Goal: Task Accomplishment & Management: Manage account settings

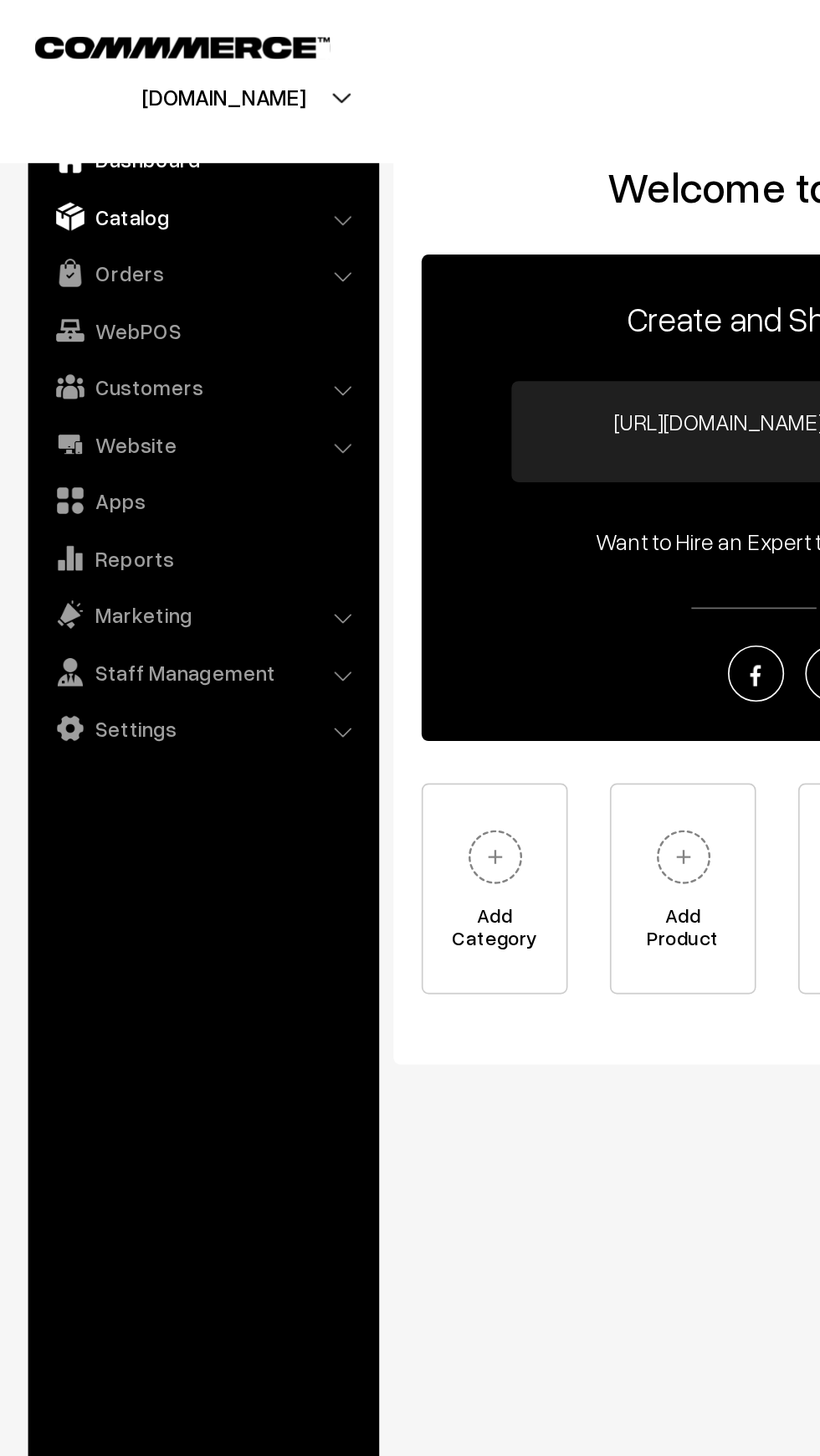
click at [43, 136] on img at bounding box center [41, 128] width 17 height 17
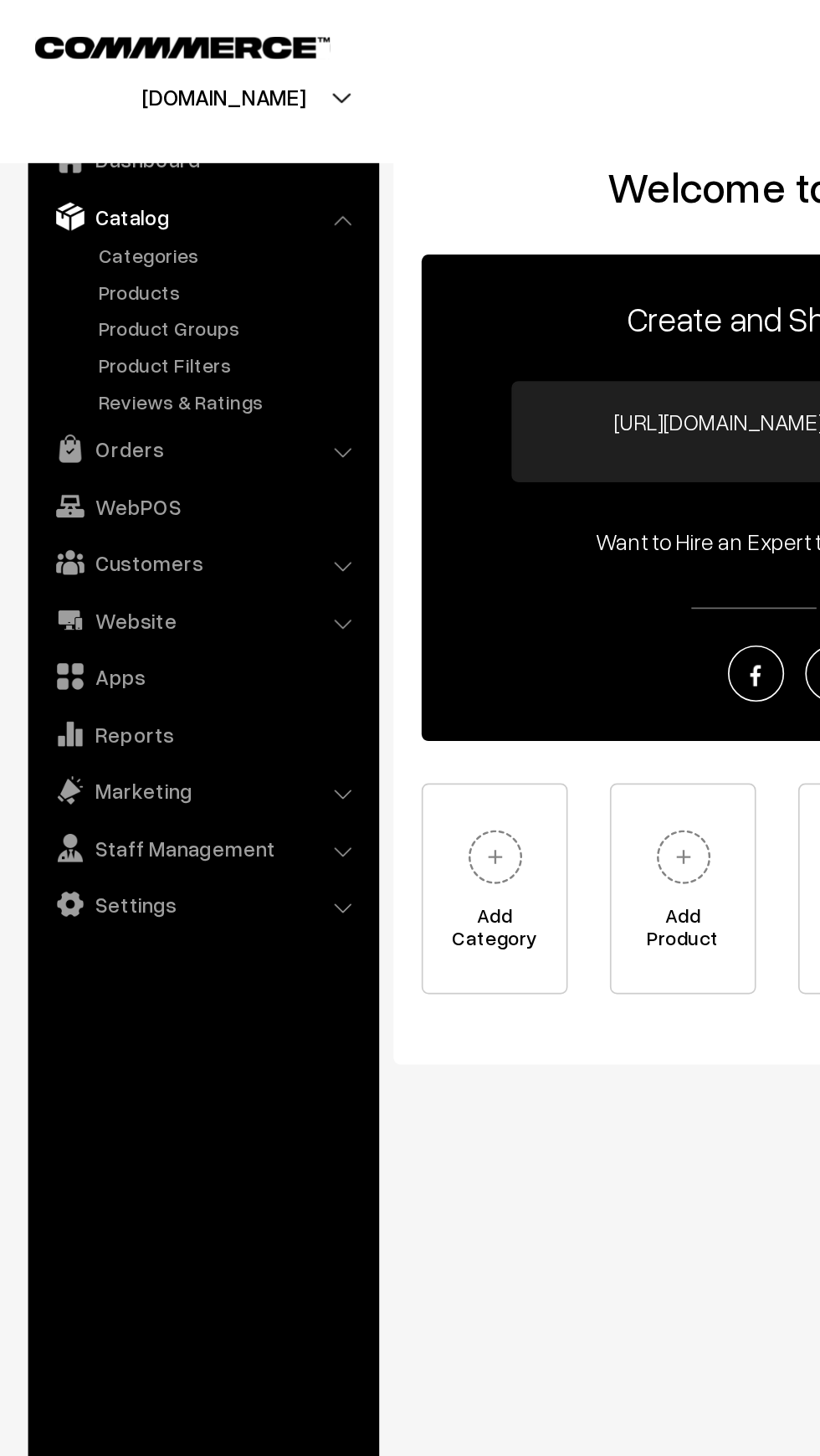
click at [52, 128] on link "Catalog" at bounding box center [121, 128] width 199 height 31
click at [47, 273] on img at bounding box center [41, 266] width 17 height 17
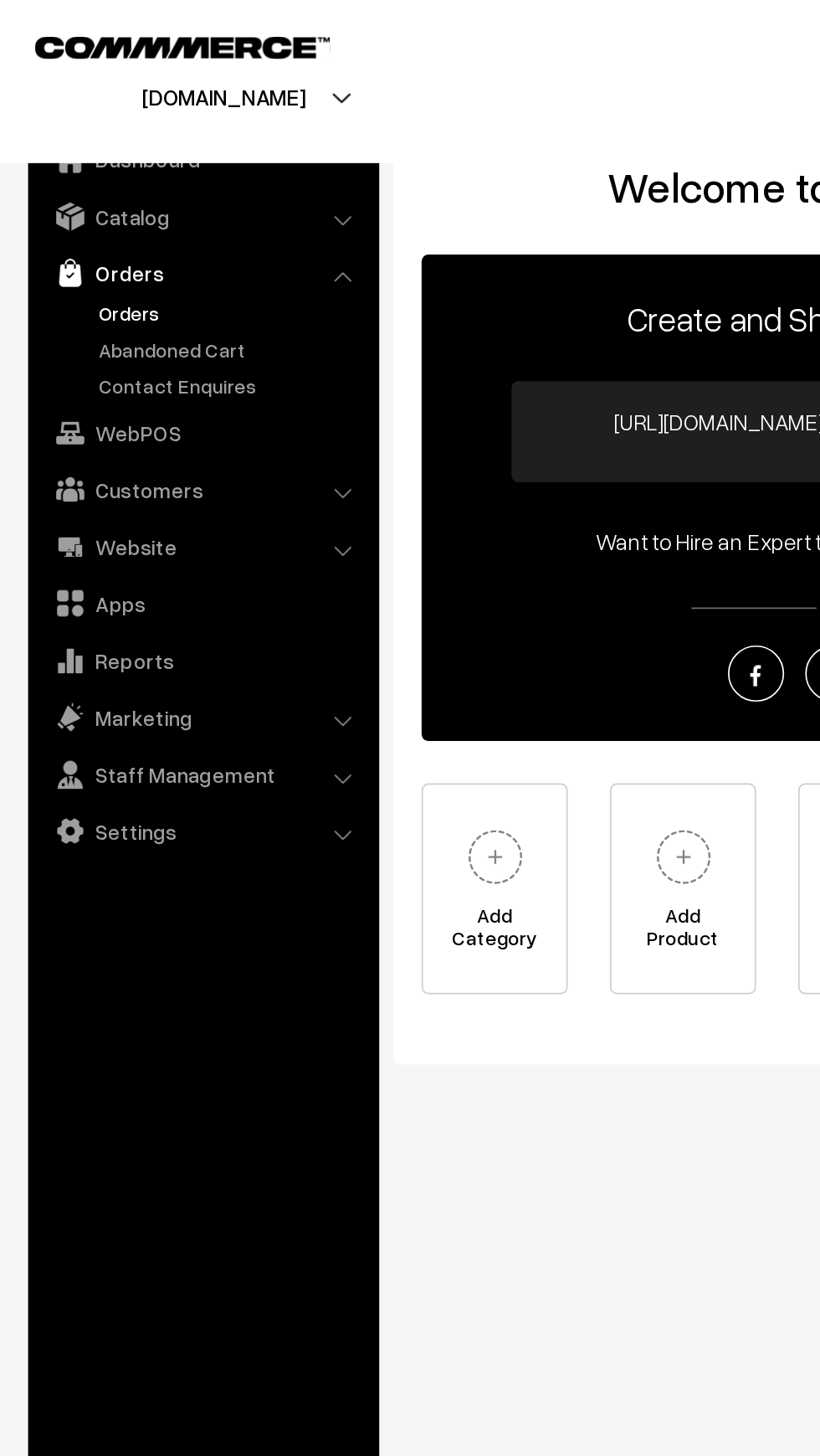
click at [57, 184] on link "Orders" at bounding box center [137, 186] width 166 height 17
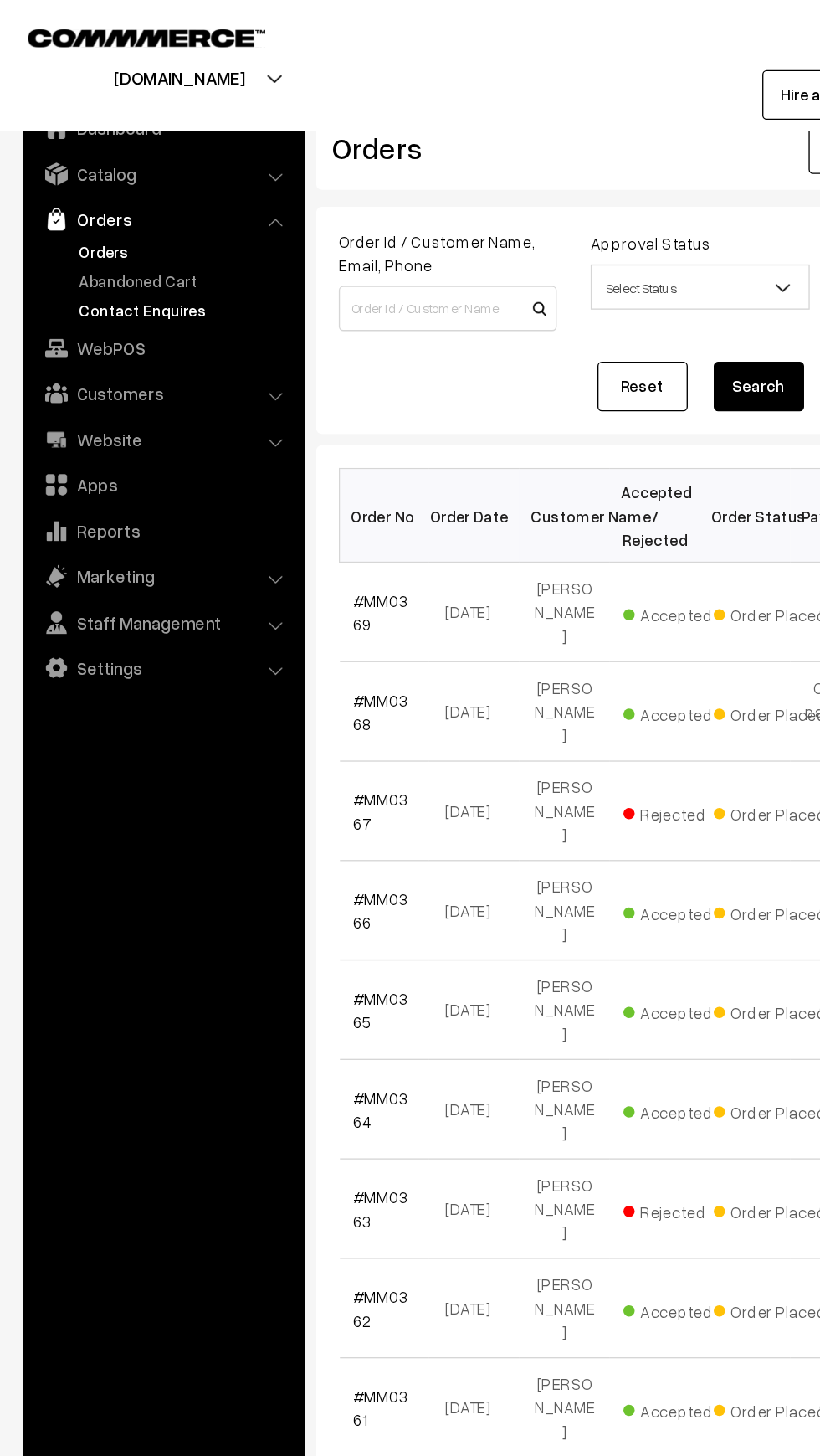
click at [59, 228] on link "Contact Enquires" at bounding box center [137, 230] width 166 height 17
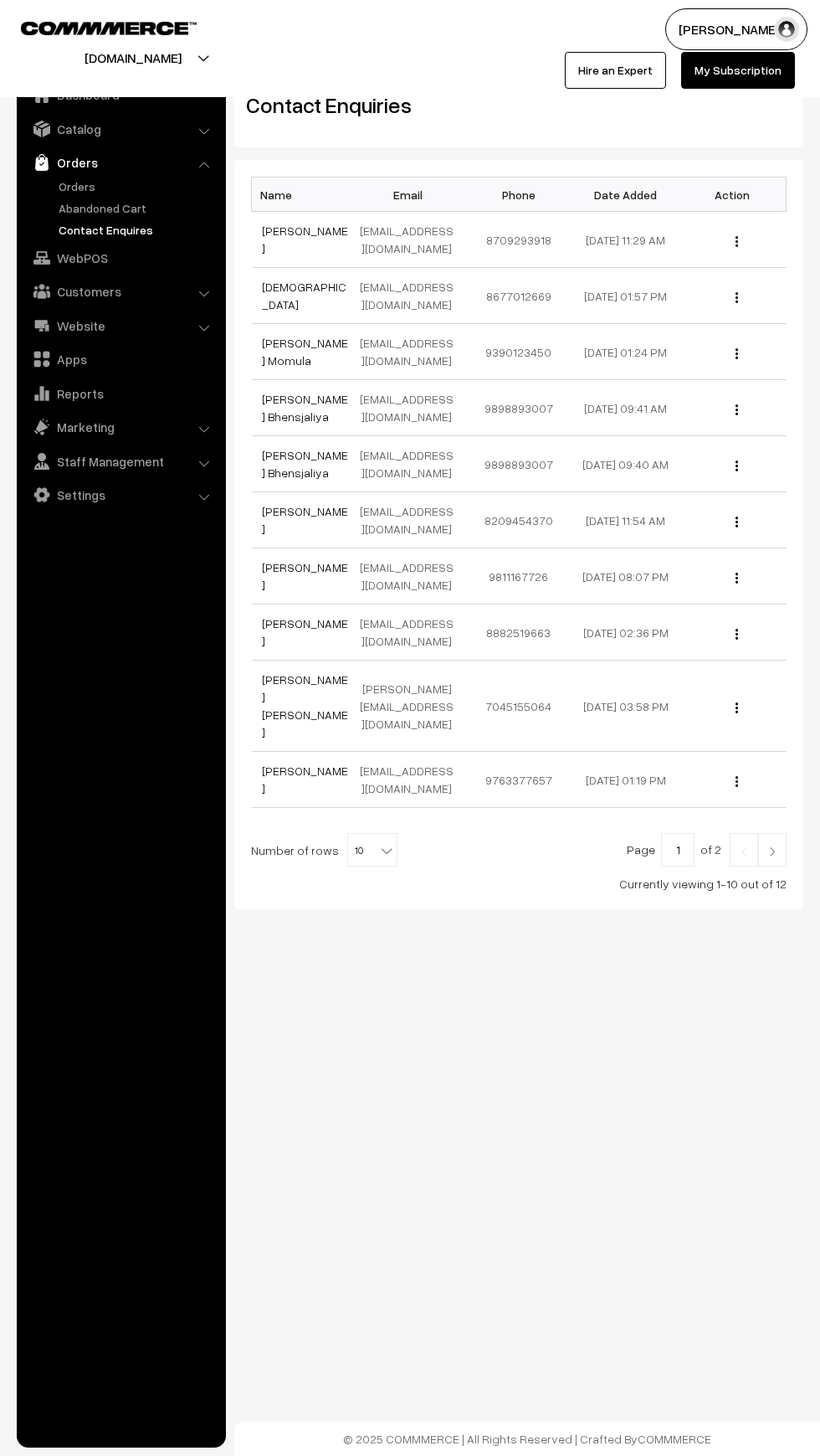
click at [34, 216] on ul "Orders" at bounding box center [121, 208] width 201 height 61
click at [71, 209] on link "Abandoned Cart" at bounding box center [137, 208] width 166 height 17
